Goal: Navigation & Orientation: Find specific page/section

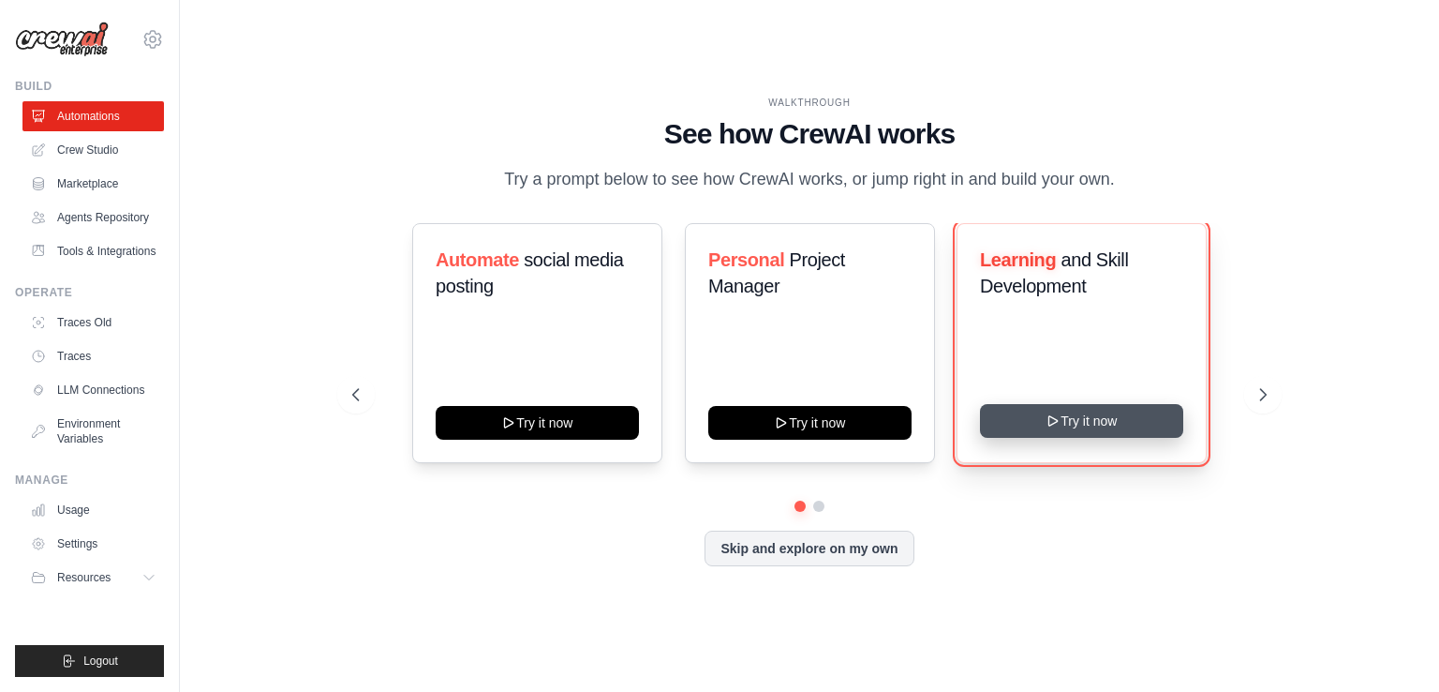
click at [1092, 438] on button "Try it now" at bounding box center [1081, 421] width 203 height 34
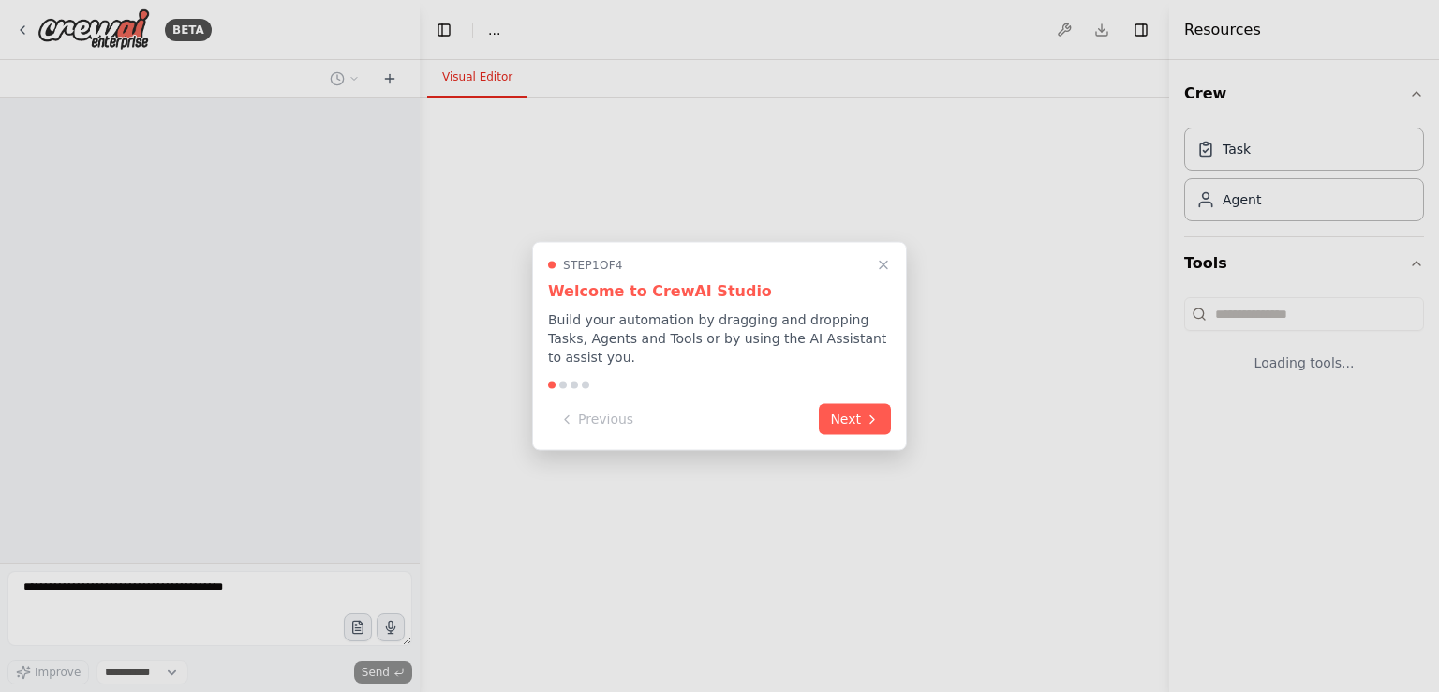
select select "****"
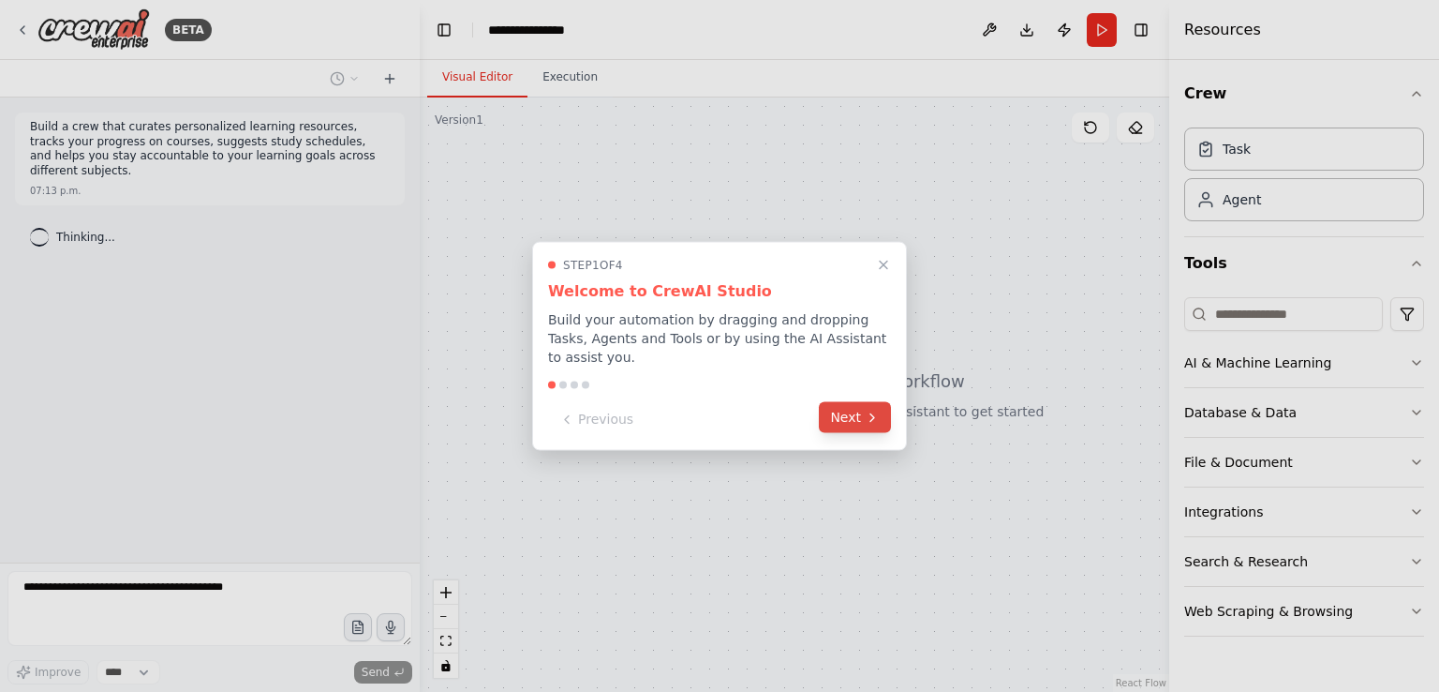
click at [869, 410] on icon at bounding box center [872, 417] width 15 height 15
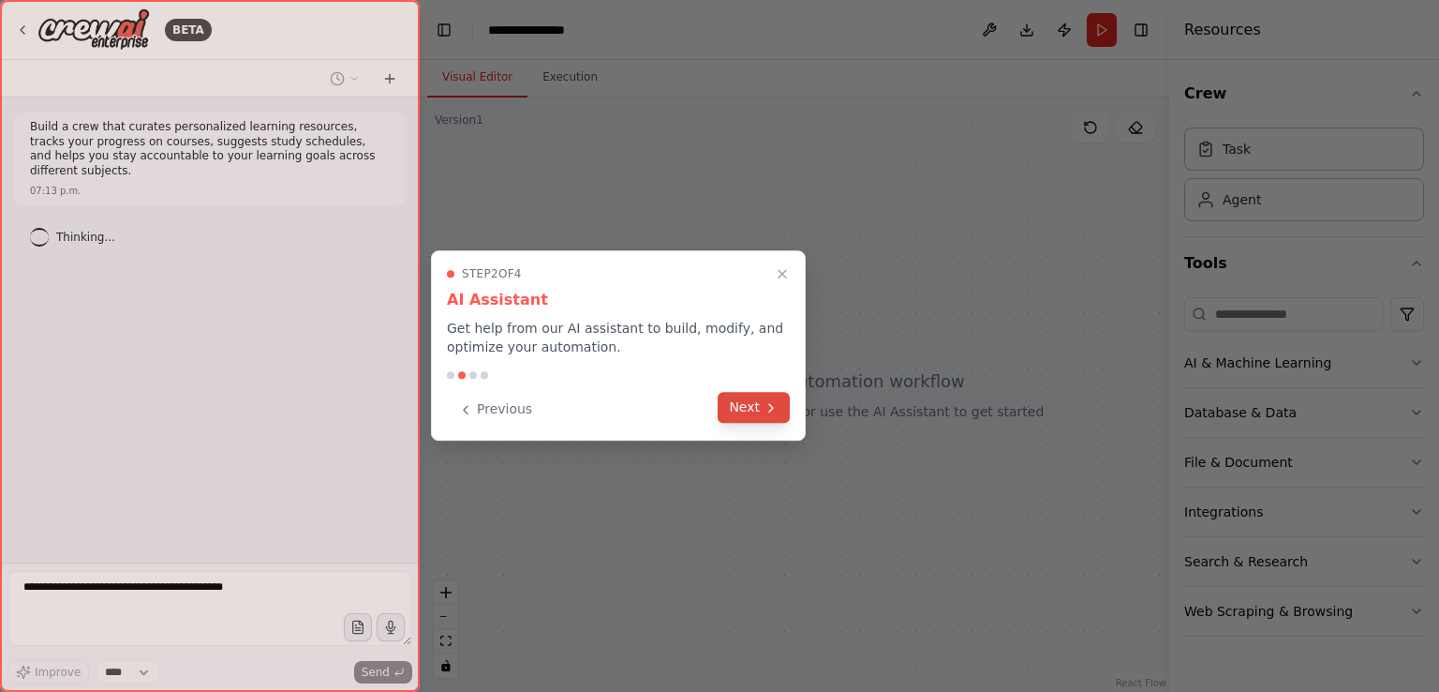
click at [758, 410] on button "Next" at bounding box center [754, 407] width 72 height 31
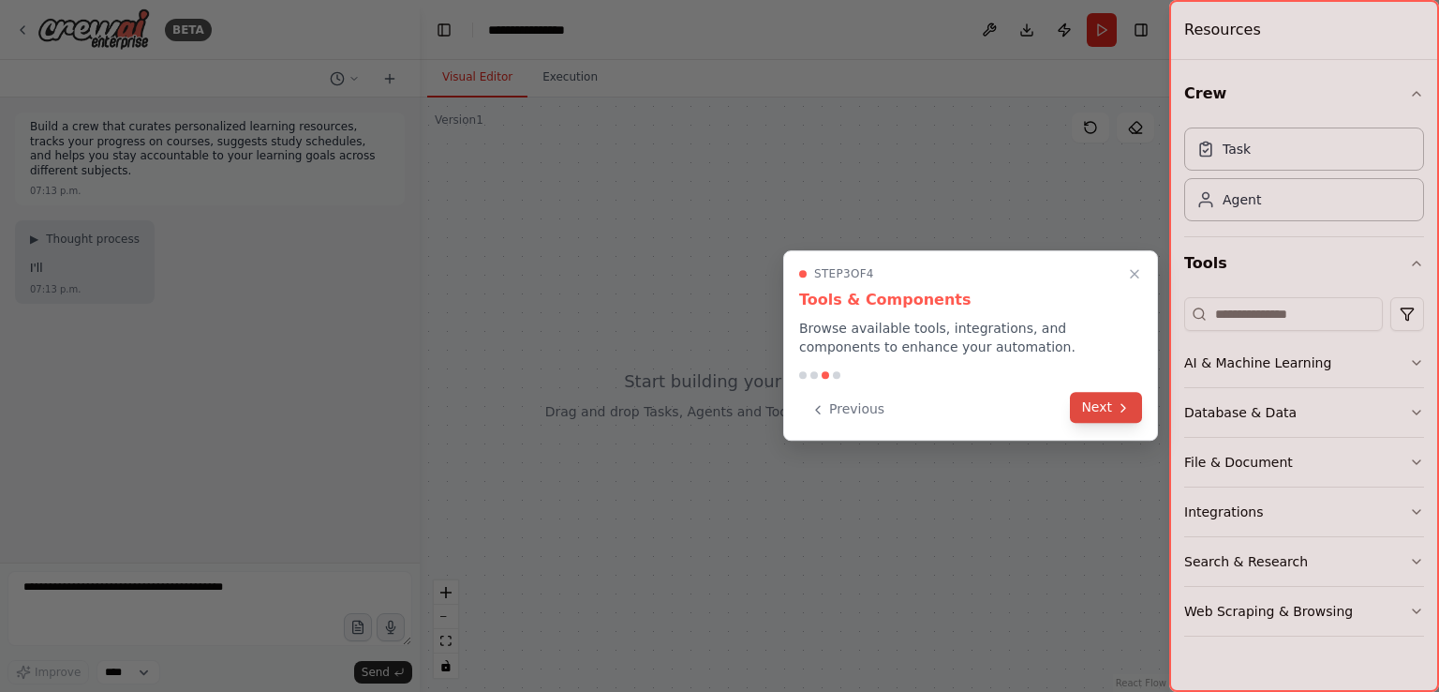
click at [1088, 406] on button "Next" at bounding box center [1106, 407] width 72 height 31
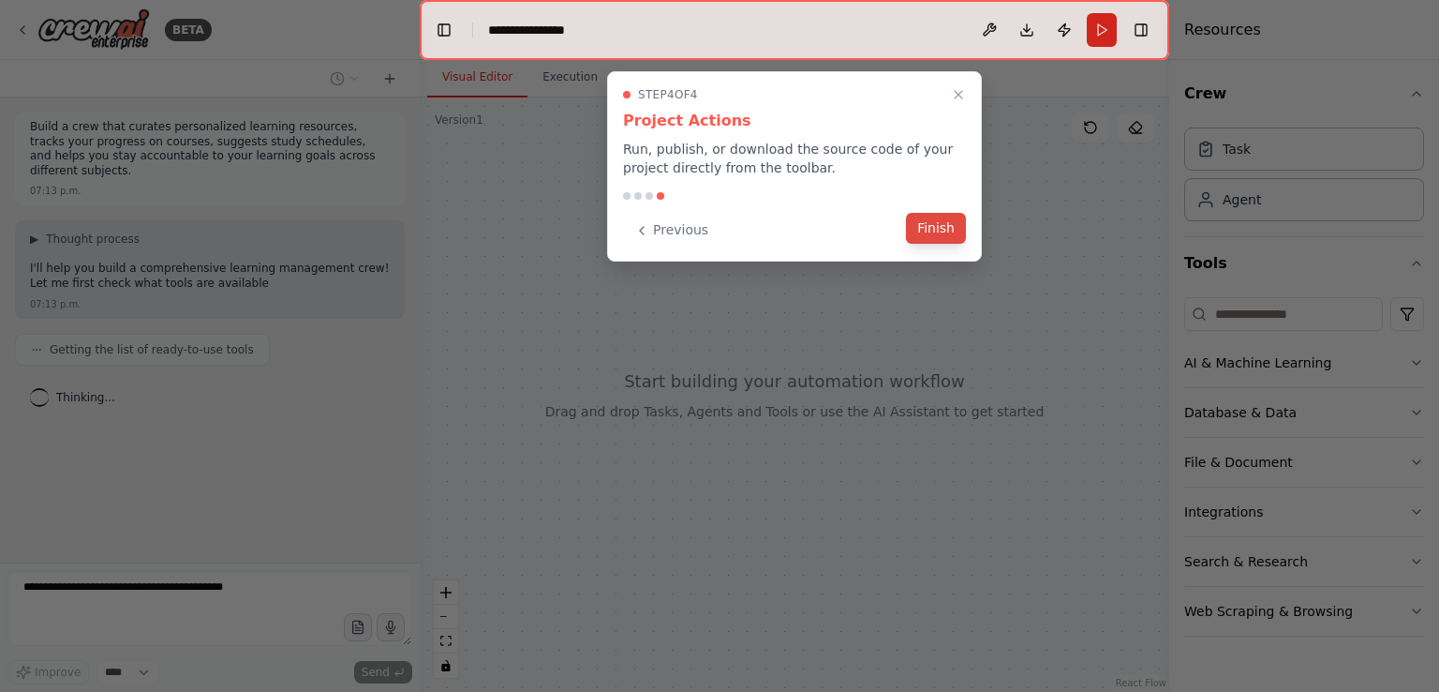
click at [936, 219] on button "Finish" at bounding box center [936, 228] width 60 height 31
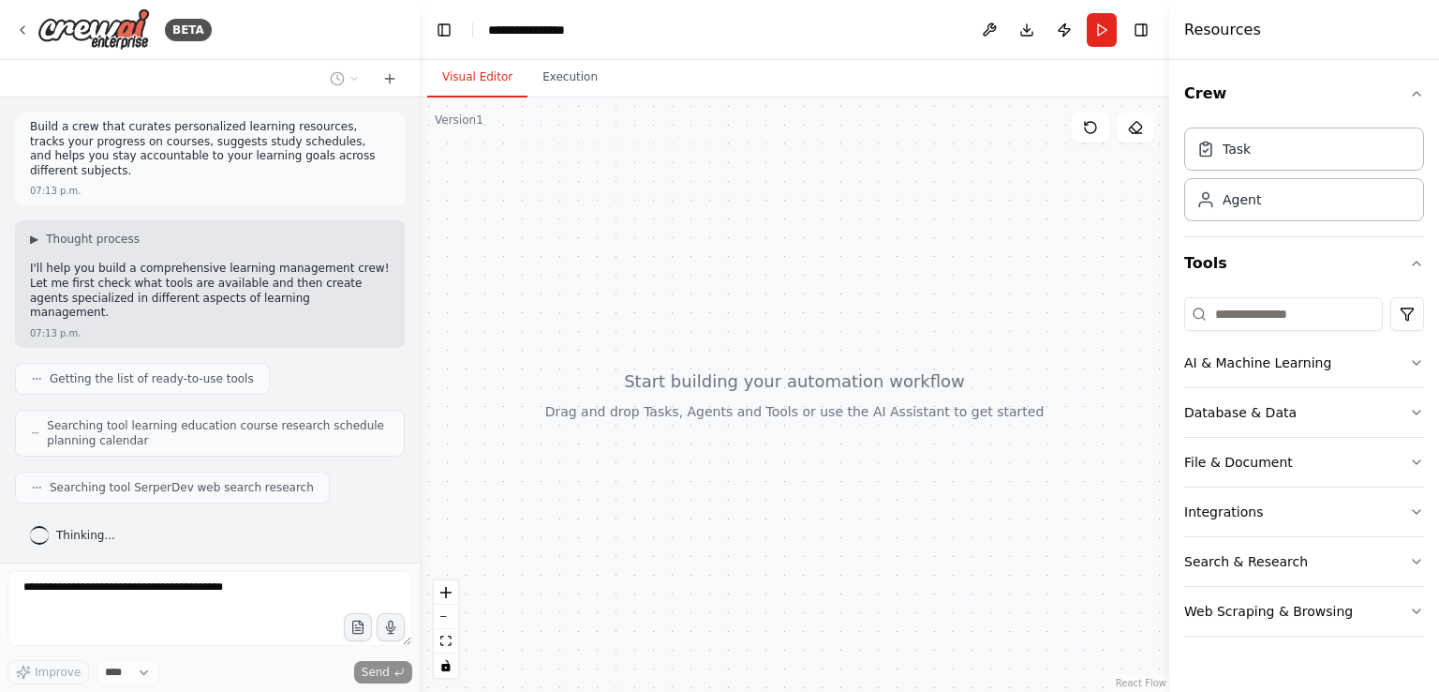
scroll to position [19, 0]
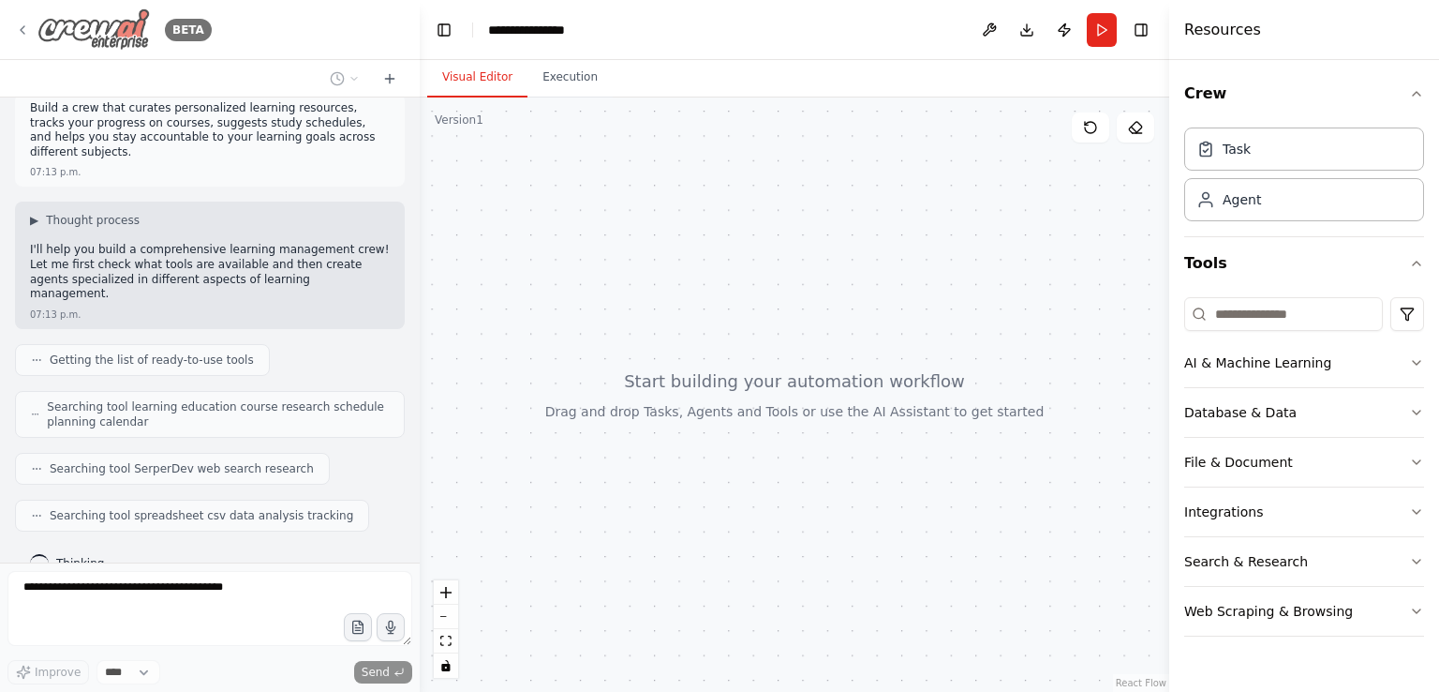
click at [34, 19] on div "BETA" at bounding box center [113, 29] width 197 height 42
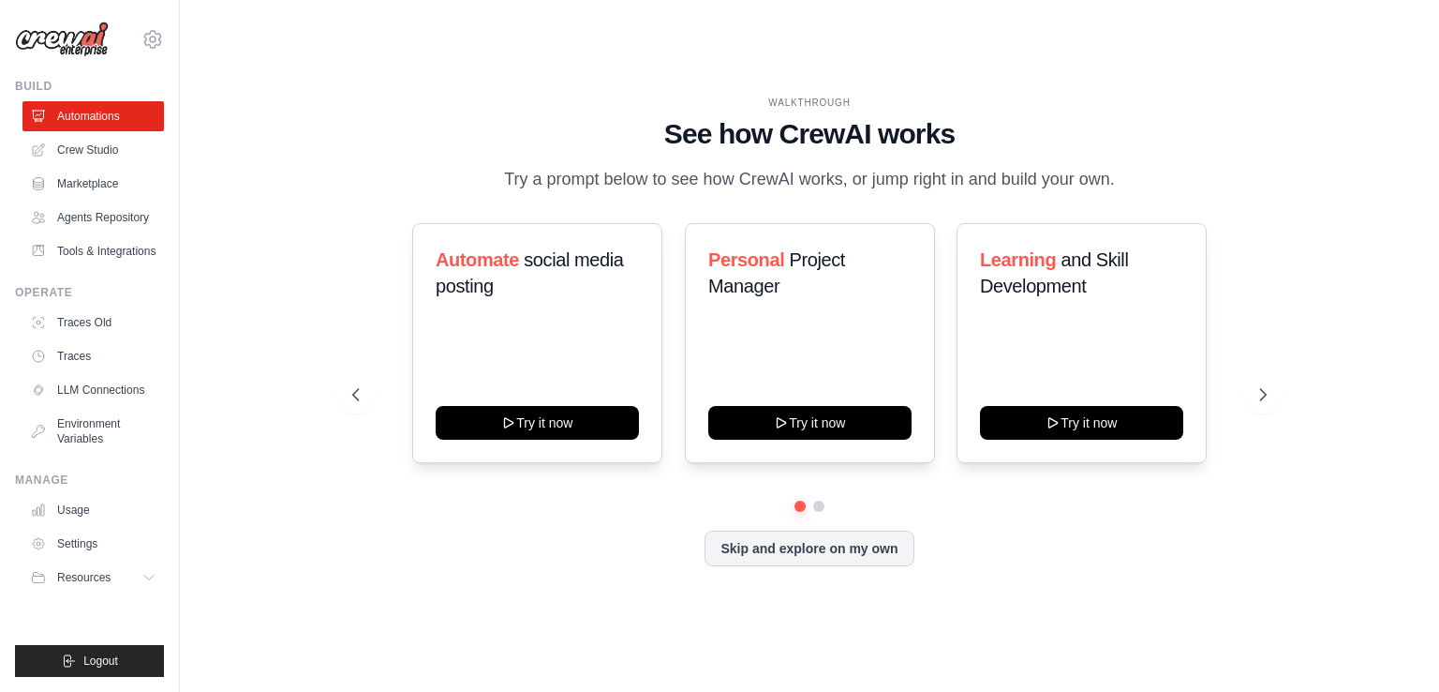
click at [101, 148] on link "Crew Studio" at bounding box center [93, 150] width 142 height 30
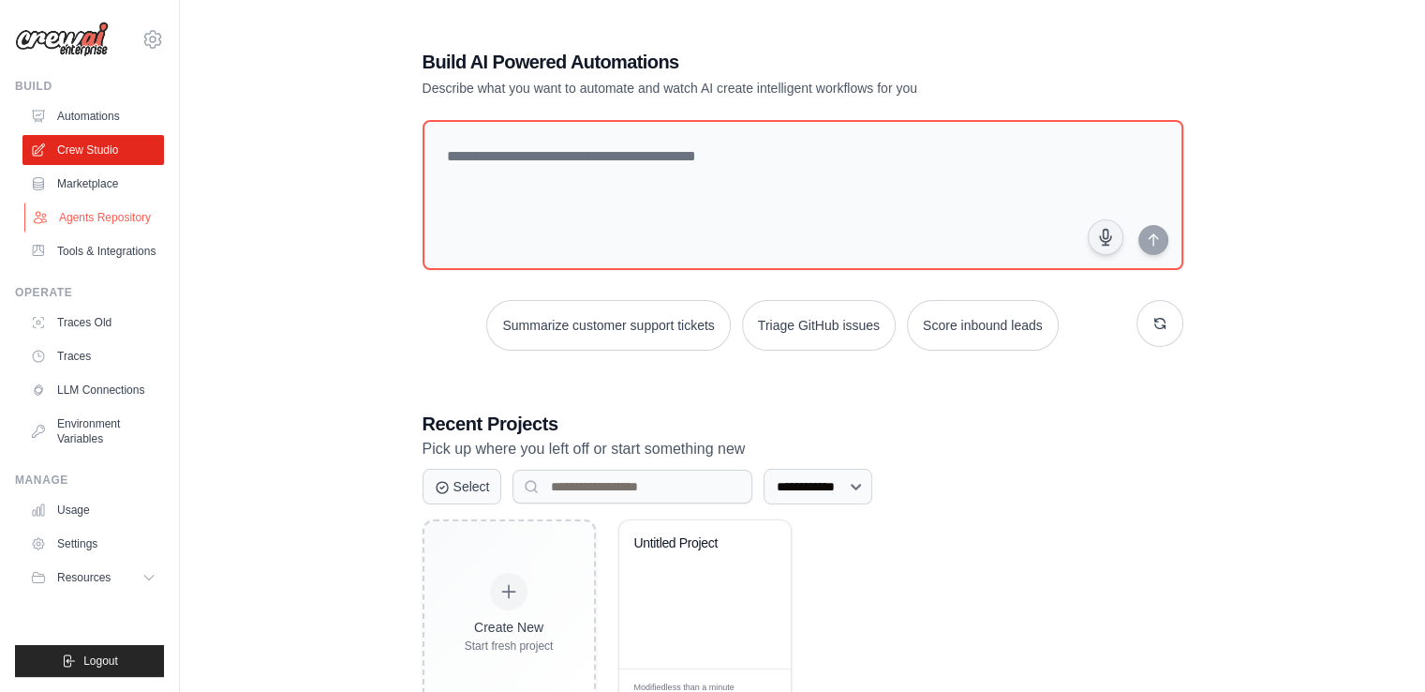
click at [110, 208] on link "Agents Repository" at bounding box center [95, 217] width 142 height 30
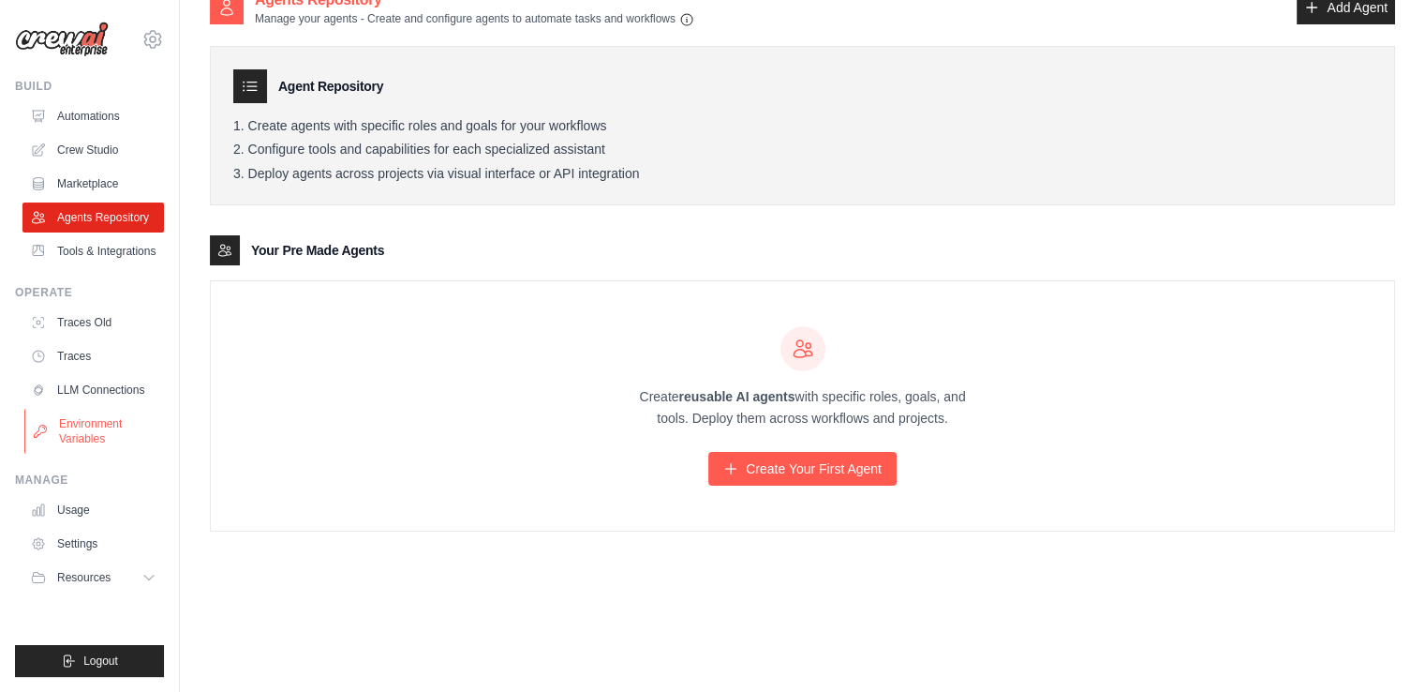
scroll to position [37, 0]
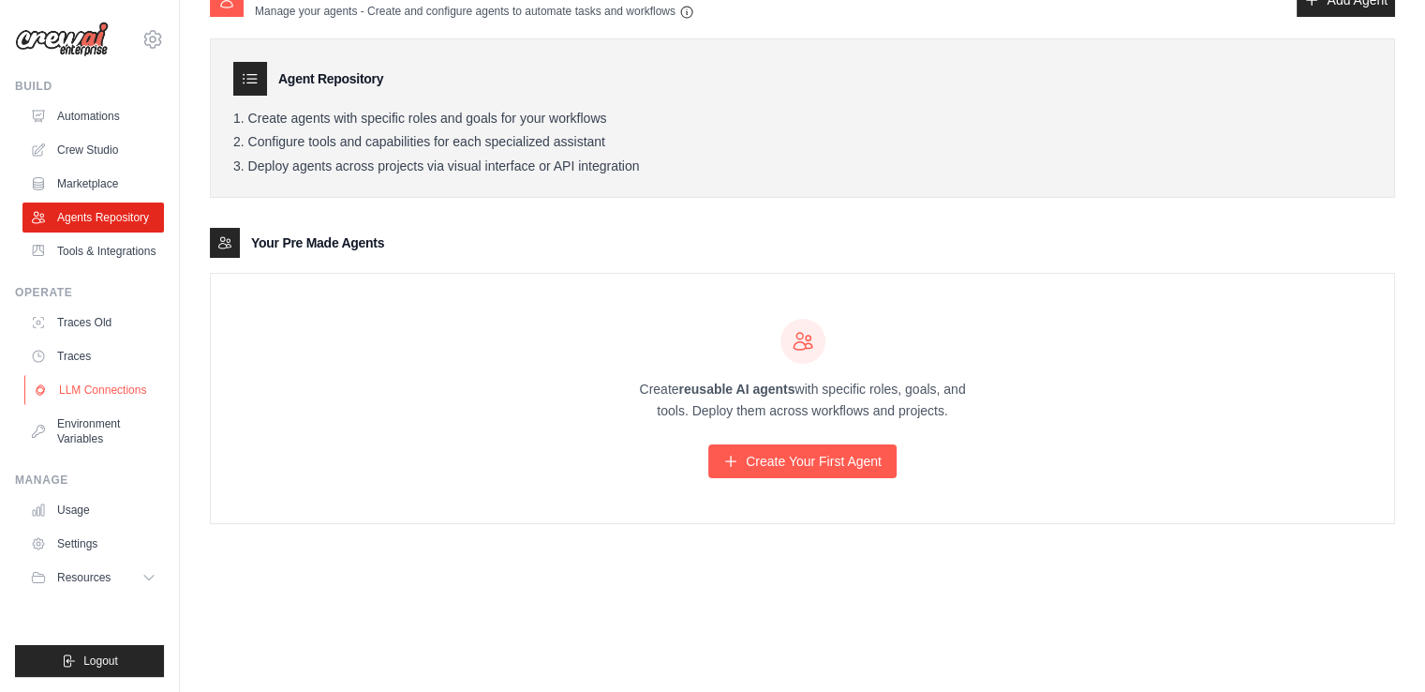
click at [102, 405] on link "LLM Connections" at bounding box center [95, 390] width 142 height 30
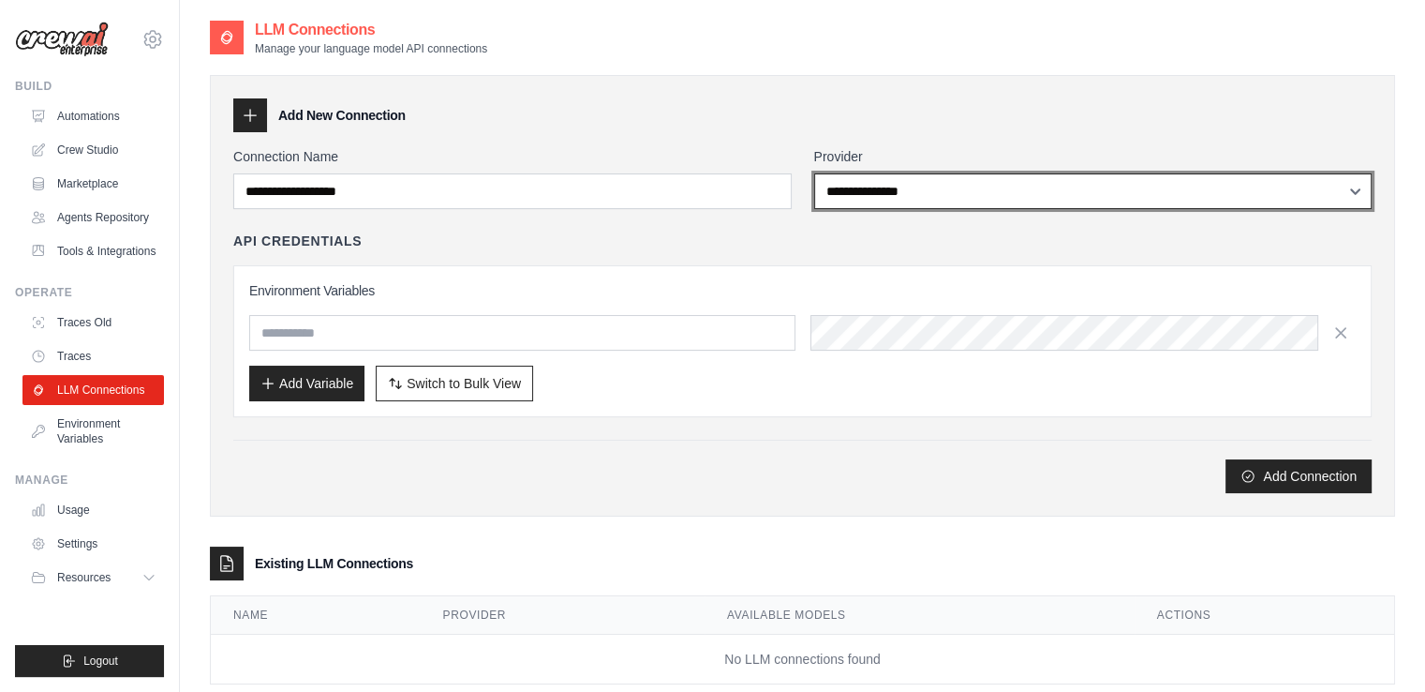
click at [958, 192] on select "**********" at bounding box center [1093, 191] width 559 height 36
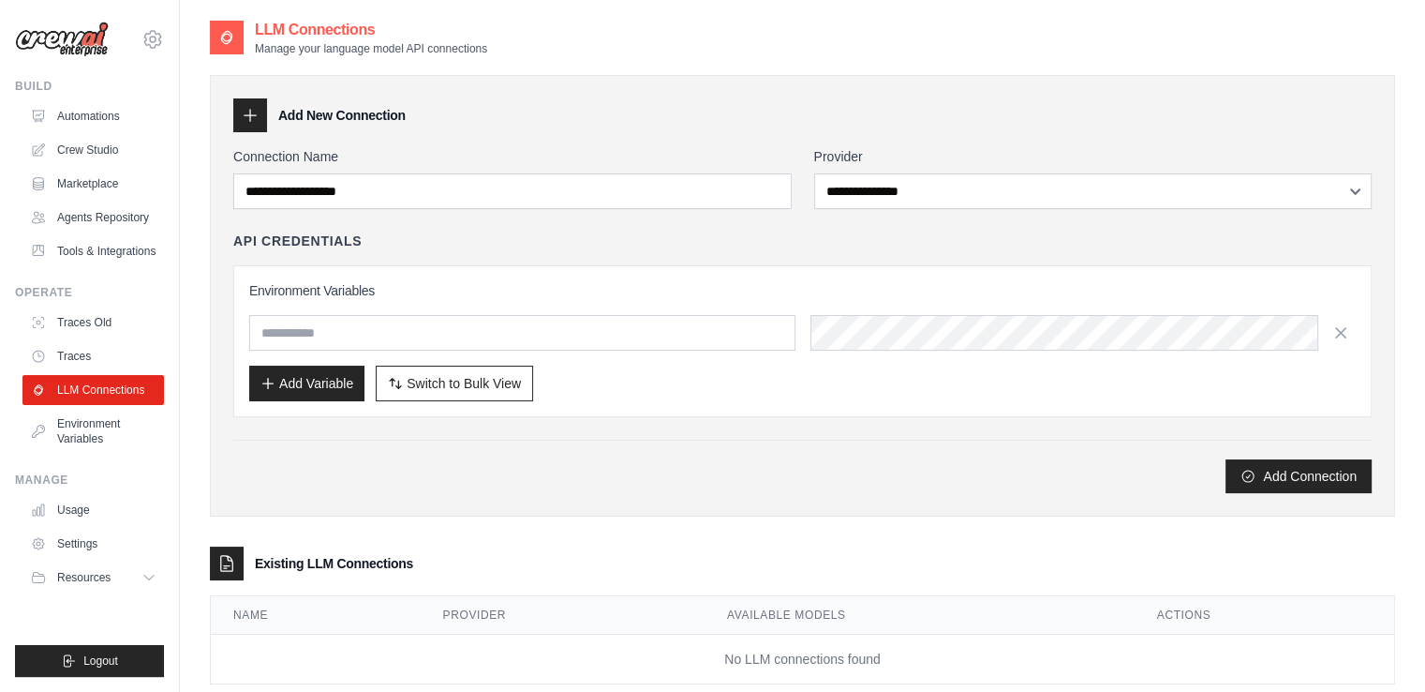
click at [547, 521] on div "**********" at bounding box center [803, 370] width 1186 height 628
click at [664, 345] on input "text" at bounding box center [522, 333] width 546 height 36
click at [108, 440] on link "Environment Variables" at bounding box center [95, 431] width 142 height 45
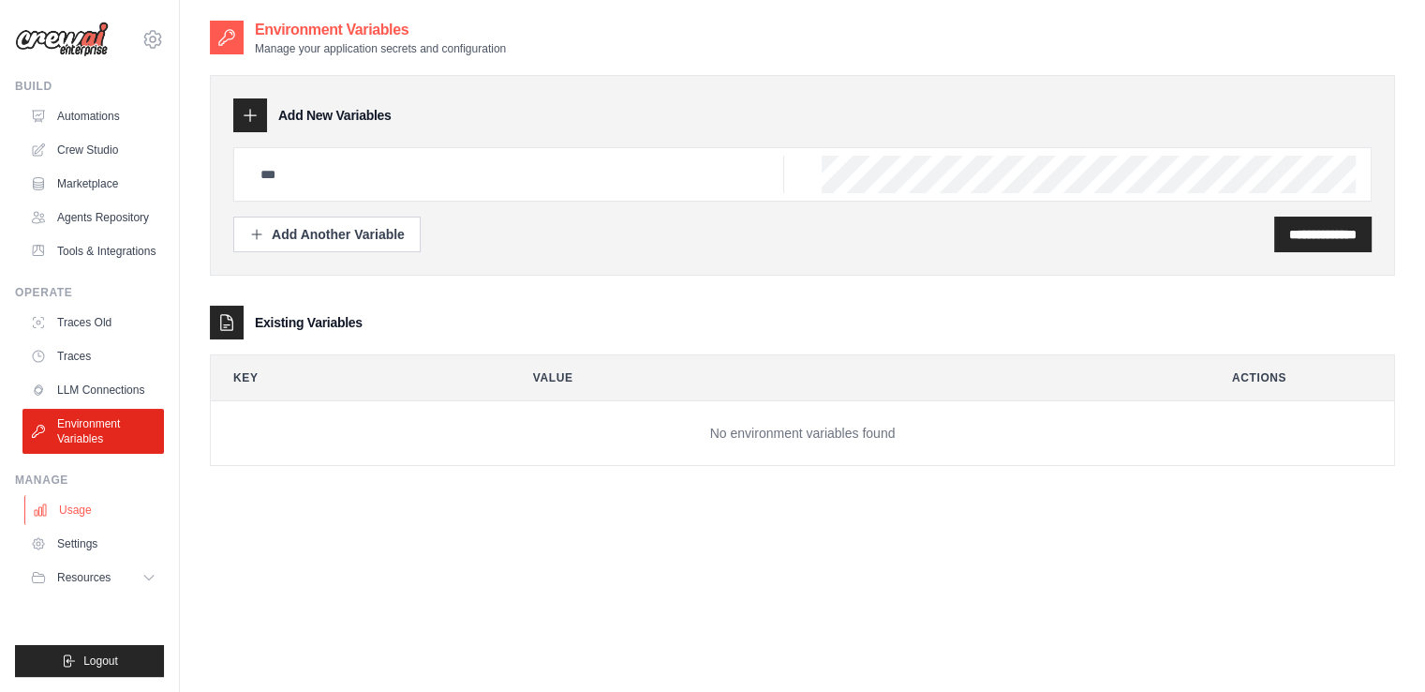
click at [77, 519] on link "Usage" at bounding box center [95, 510] width 142 height 30
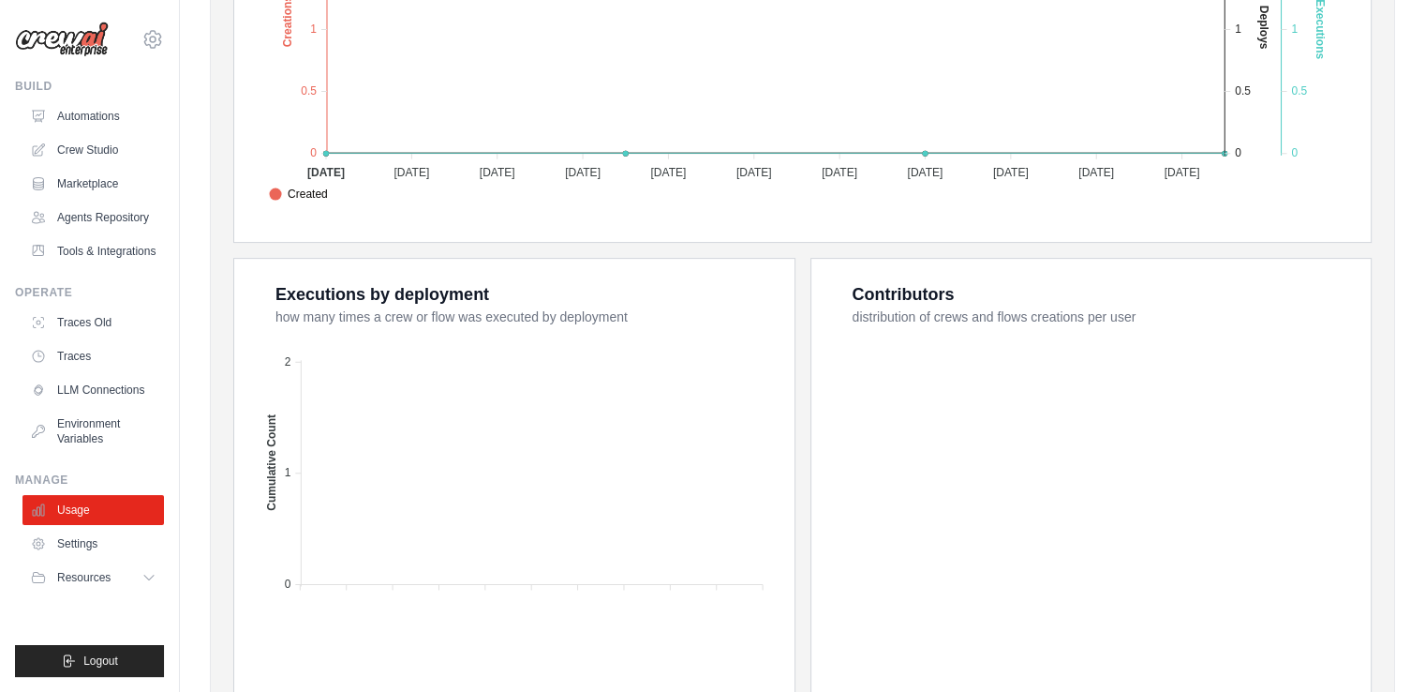
scroll to position [664, 0]
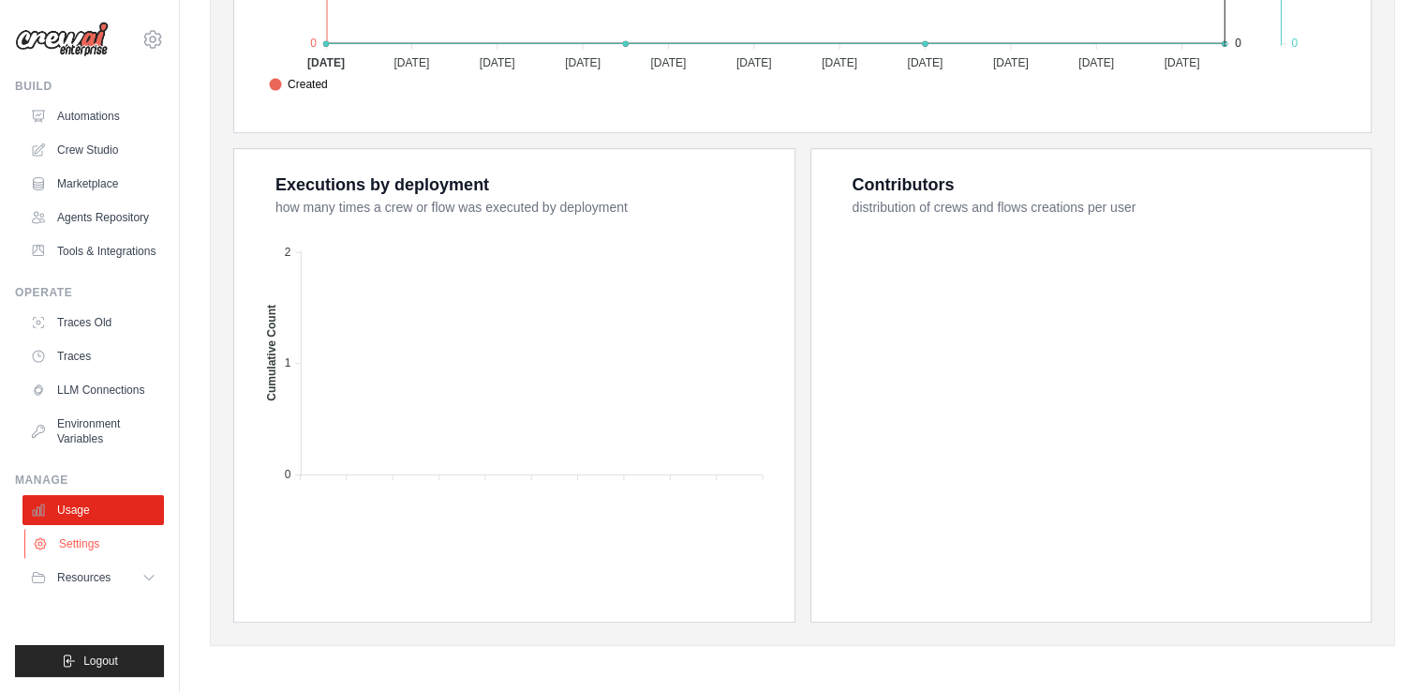
click at [66, 553] on link "Settings" at bounding box center [95, 544] width 142 height 30
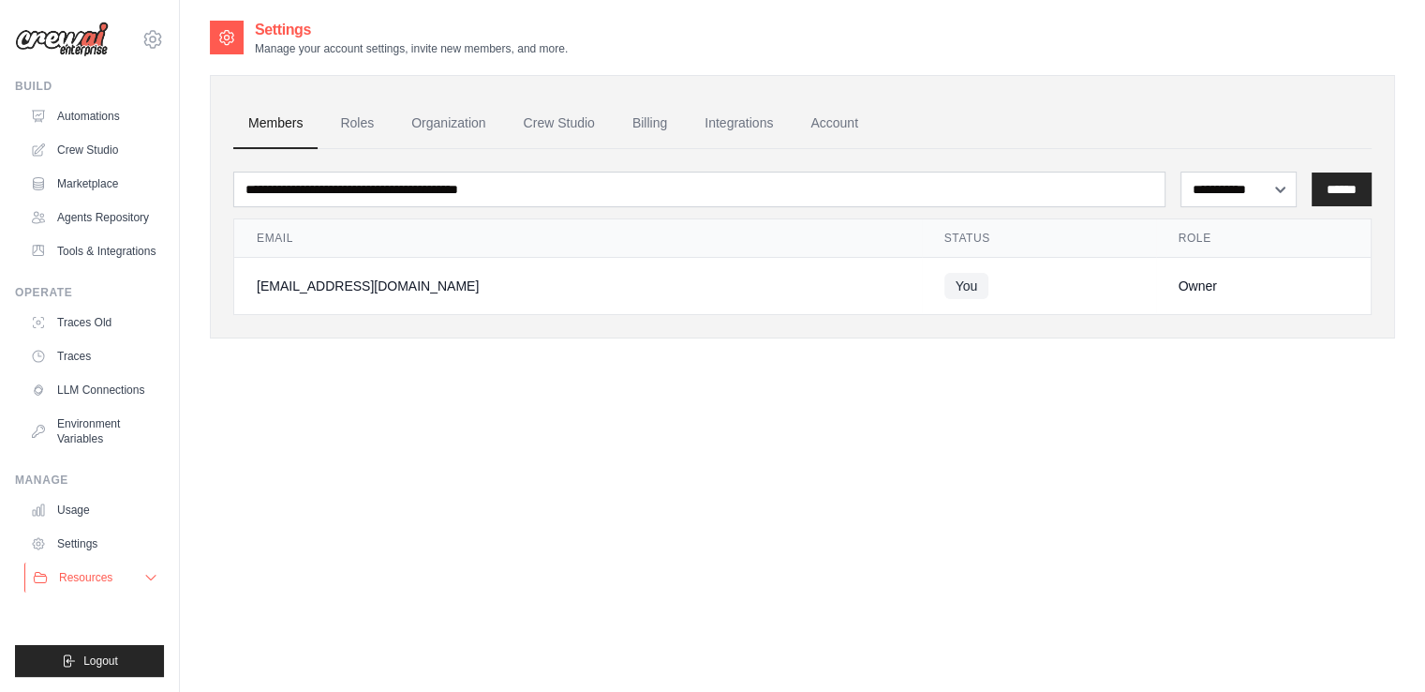
click at [142, 592] on button "Resources" at bounding box center [95, 577] width 142 height 30
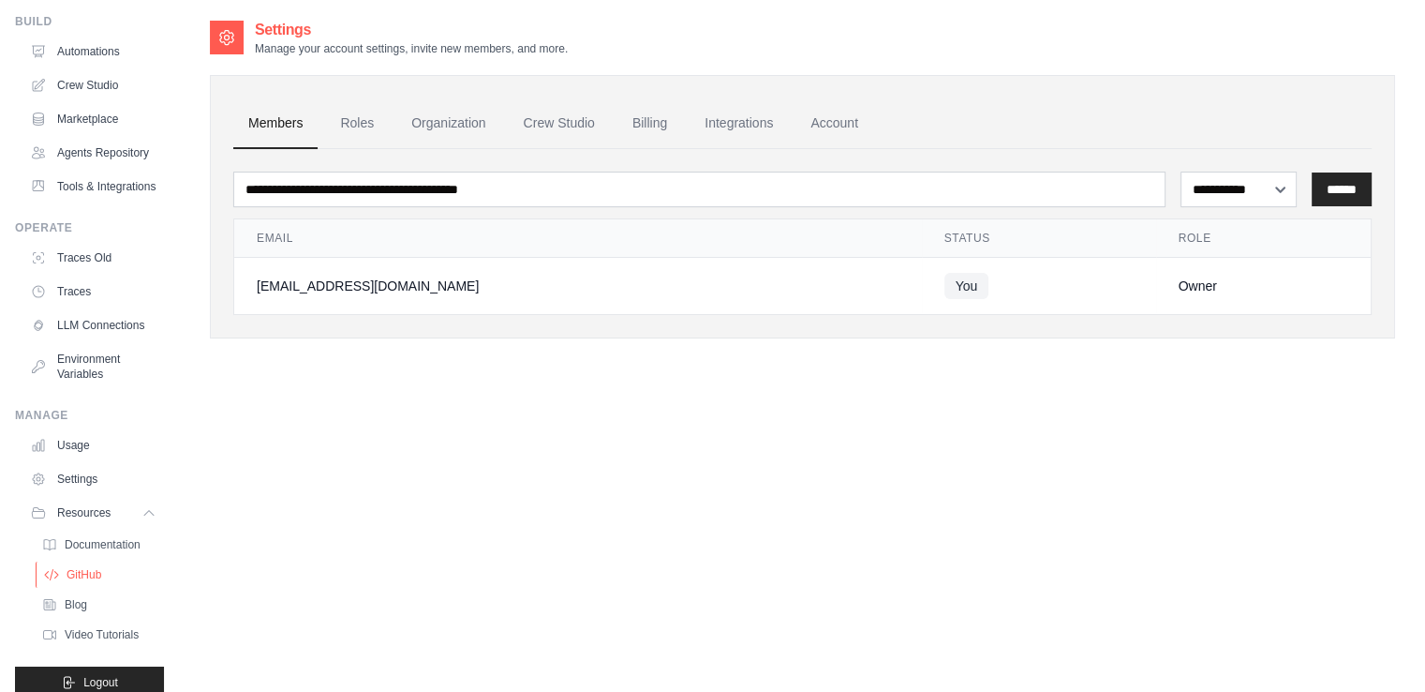
scroll to position [146, 0]
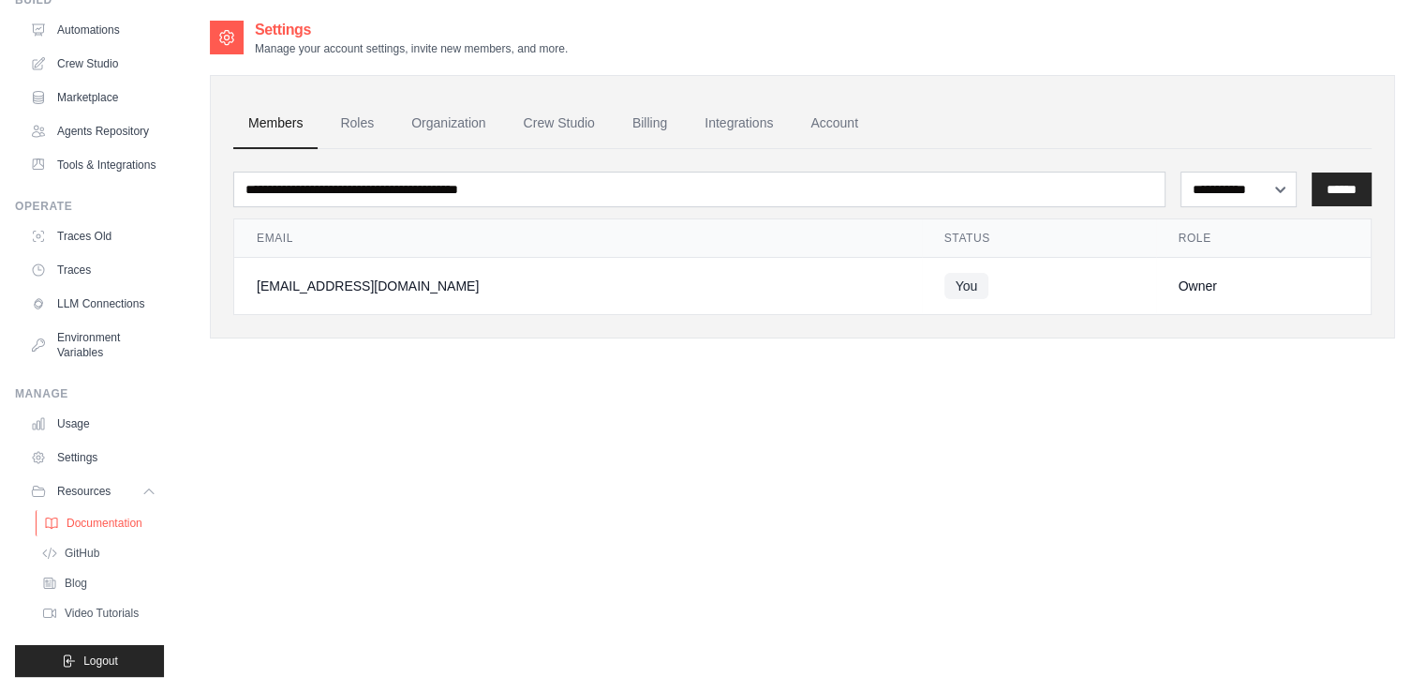
click at [97, 515] on span "Documentation" at bounding box center [105, 522] width 76 height 15
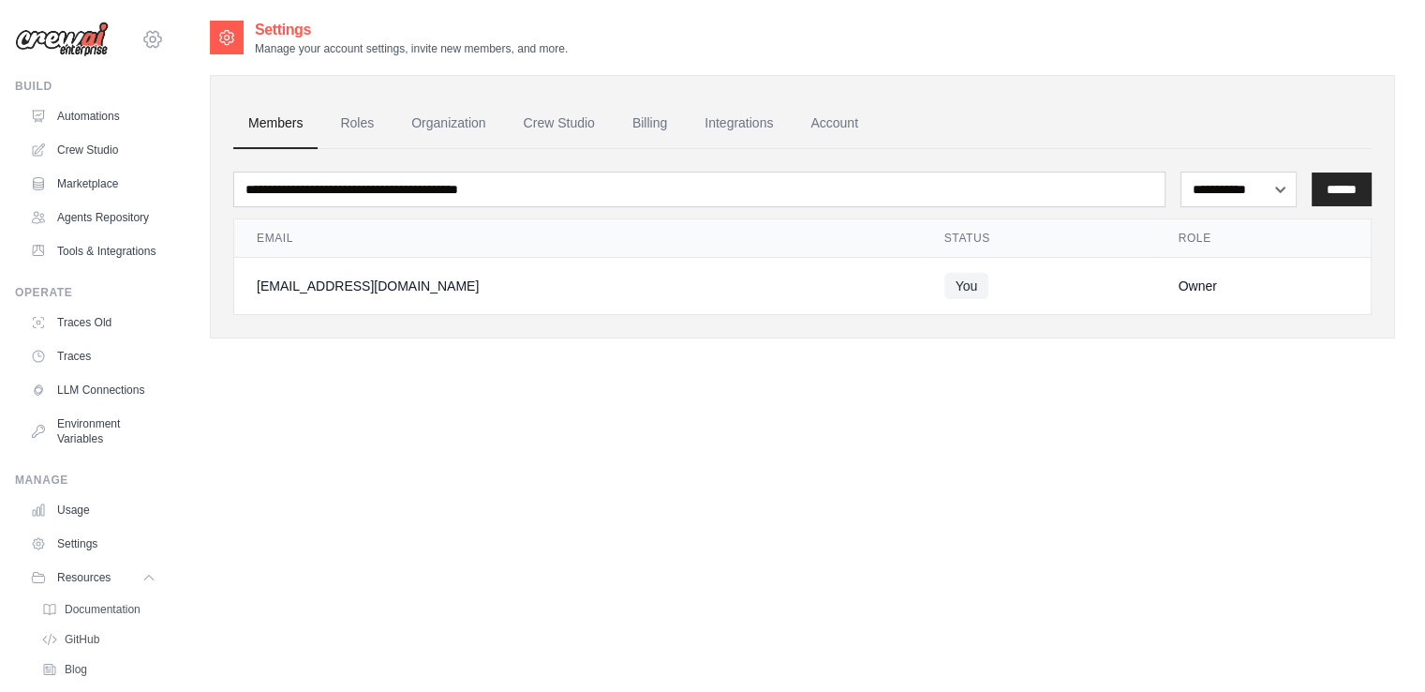
click at [142, 41] on icon at bounding box center [153, 39] width 22 height 22
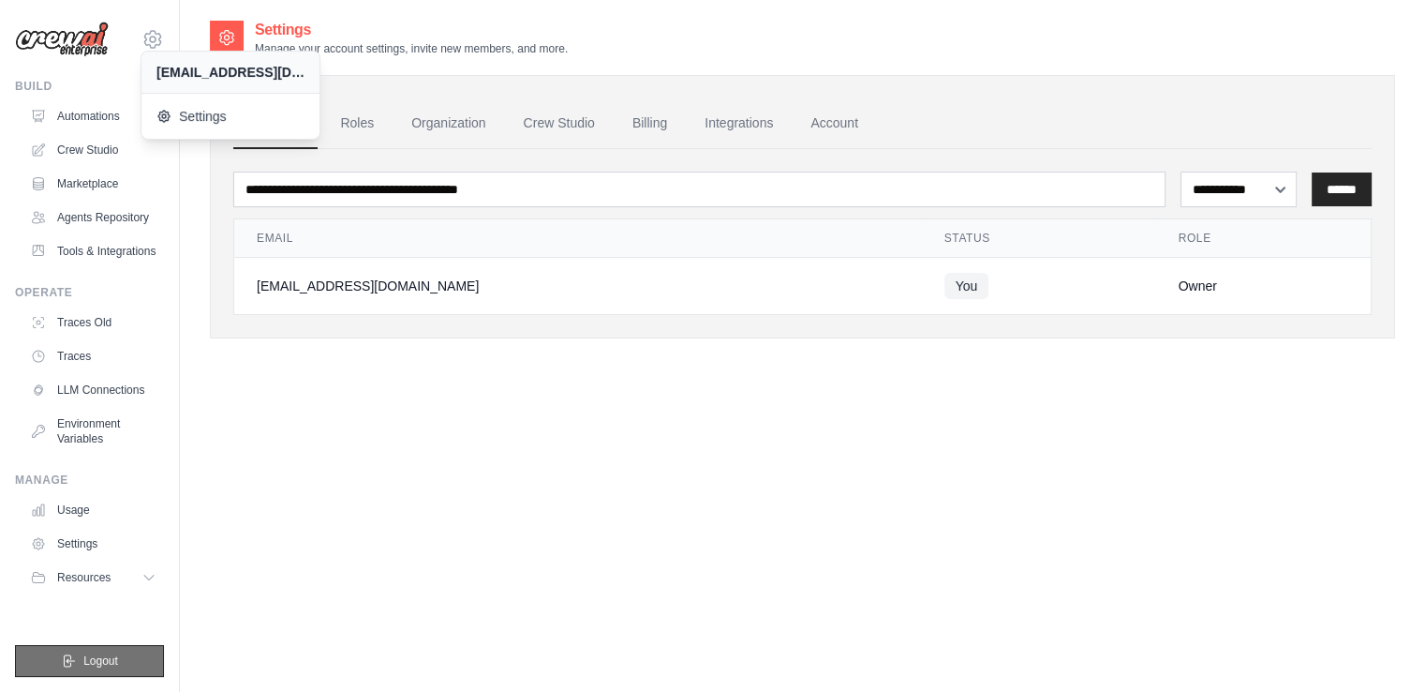
click at [92, 662] on span "Logout" at bounding box center [100, 660] width 35 height 15
